Goal: Information Seeking & Learning: Learn about a topic

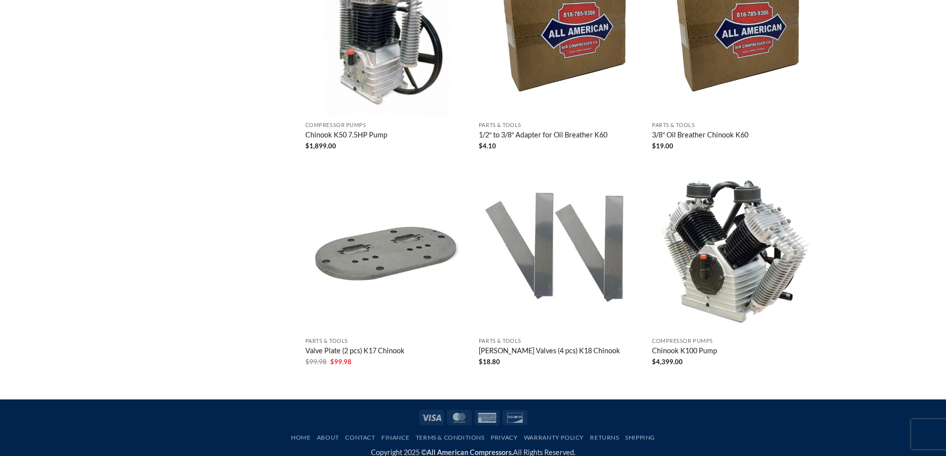
scroll to position [993, 0]
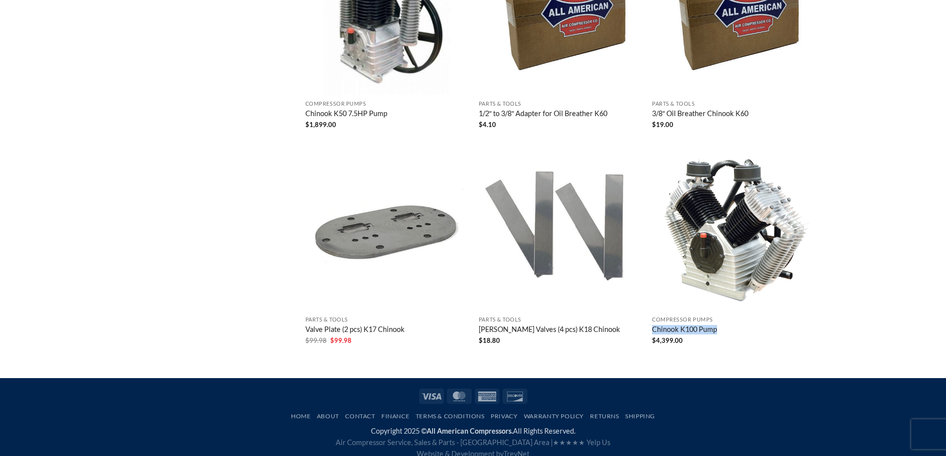
drag, startPoint x: 651, startPoint y: 328, endPoint x: 723, endPoint y: 329, distance: 72.0
click at [723, 329] on div "Compressor Pumps Chinook K100 Pump $ 4,399.00" at bounding box center [733, 256] width 173 height 216
click at [741, 251] on img "Chinook K100 Pump" at bounding box center [734, 230] width 164 height 164
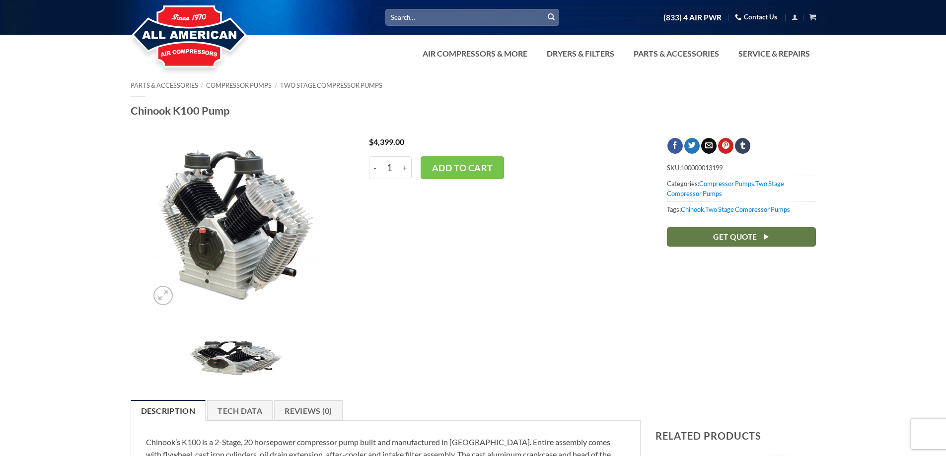
click at [234, 211] on img at bounding box center [235, 224] width 172 height 172
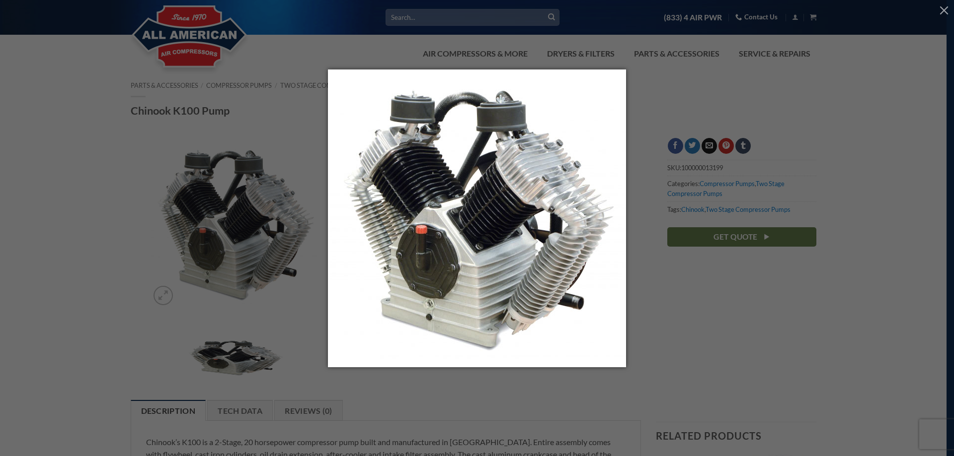
click at [157, 178] on div at bounding box center [477, 228] width 954 height 456
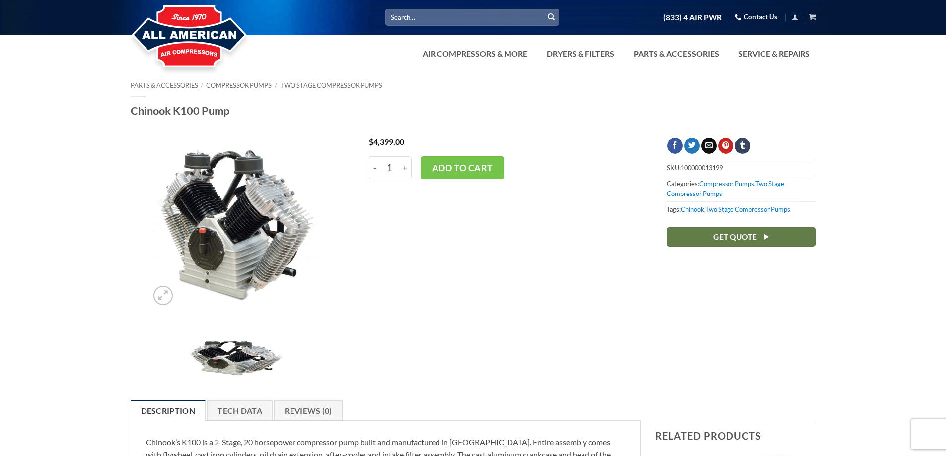
drag, startPoint x: 133, startPoint y: 109, endPoint x: 279, endPoint y: 106, distance: 146.1
click at [279, 106] on h1 "Chinook K100 Pump" at bounding box center [473, 111] width 685 height 14
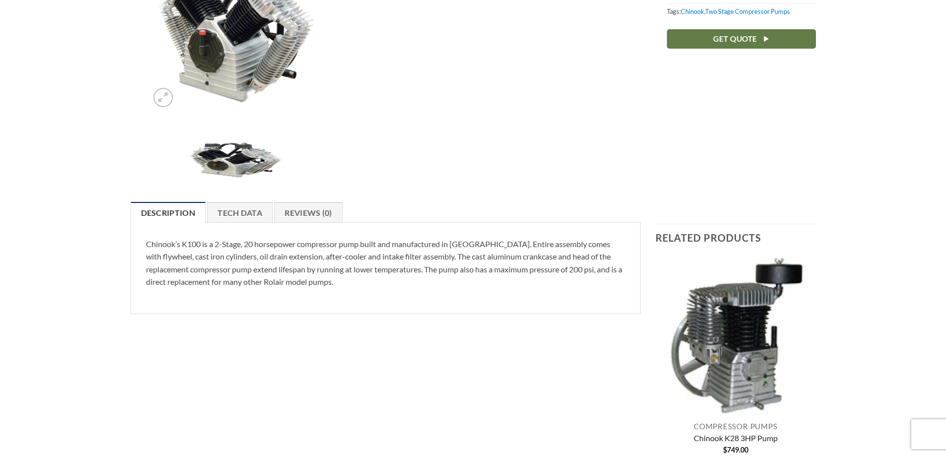
scroll to position [199, 0]
click at [250, 217] on link "Tech Data" at bounding box center [240, 212] width 66 height 21
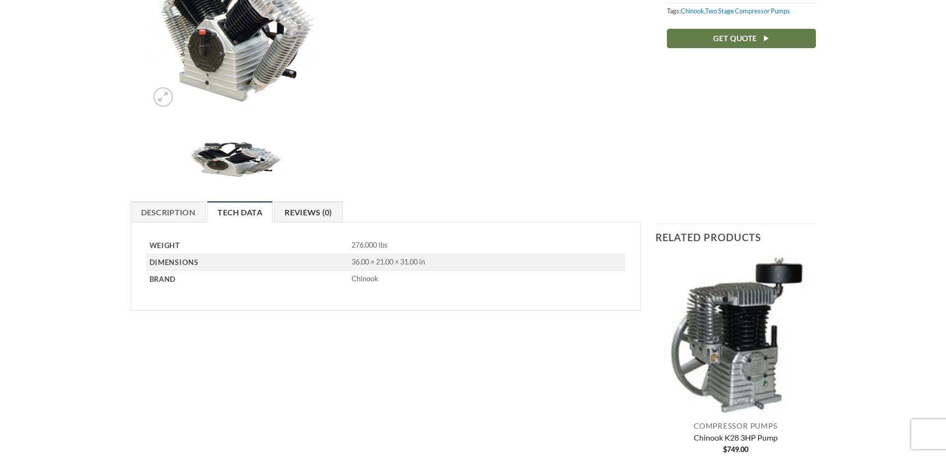
click at [293, 212] on link "Reviews (0)" at bounding box center [308, 212] width 69 height 21
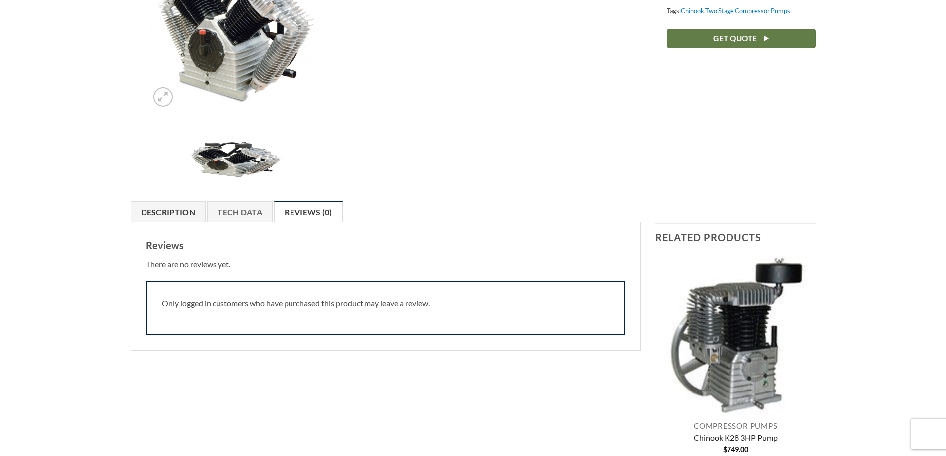
click at [157, 212] on link "Description" at bounding box center [169, 212] width 76 height 21
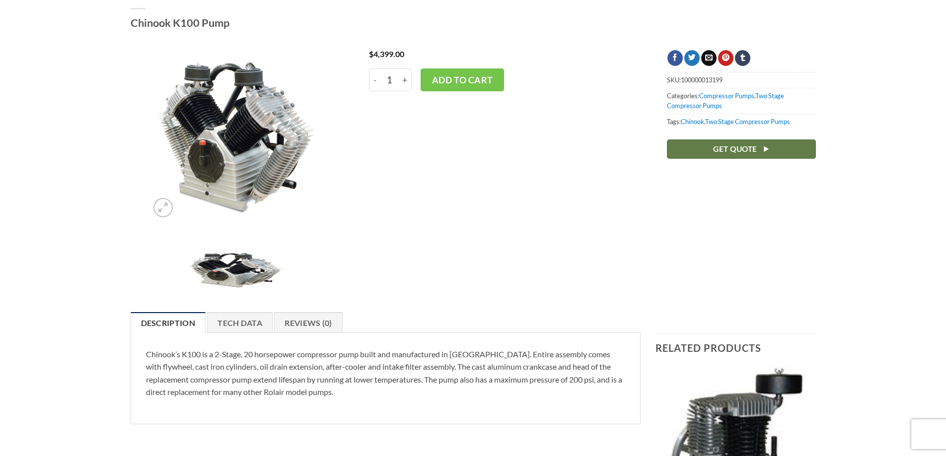
scroll to position [99, 0]
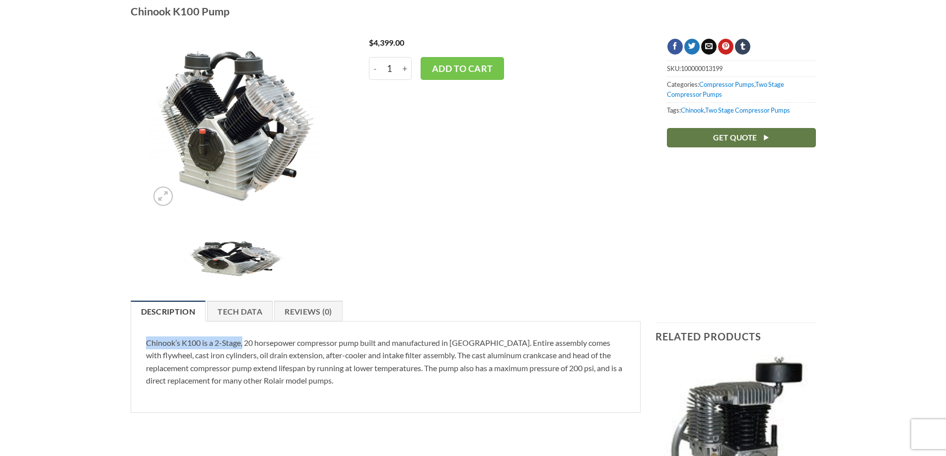
drag, startPoint x: 148, startPoint y: 346, endPoint x: 243, endPoint y: 344, distance: 95.4
click at [243, 344] on p "Chinook’s K100 is a 2-Stage, 20 horsepower compressor pump built and manufactur…" at bounding box center [386, 362] width 480 height 51
